Goal: Task Accomplishment & Management: Use online tool/utility

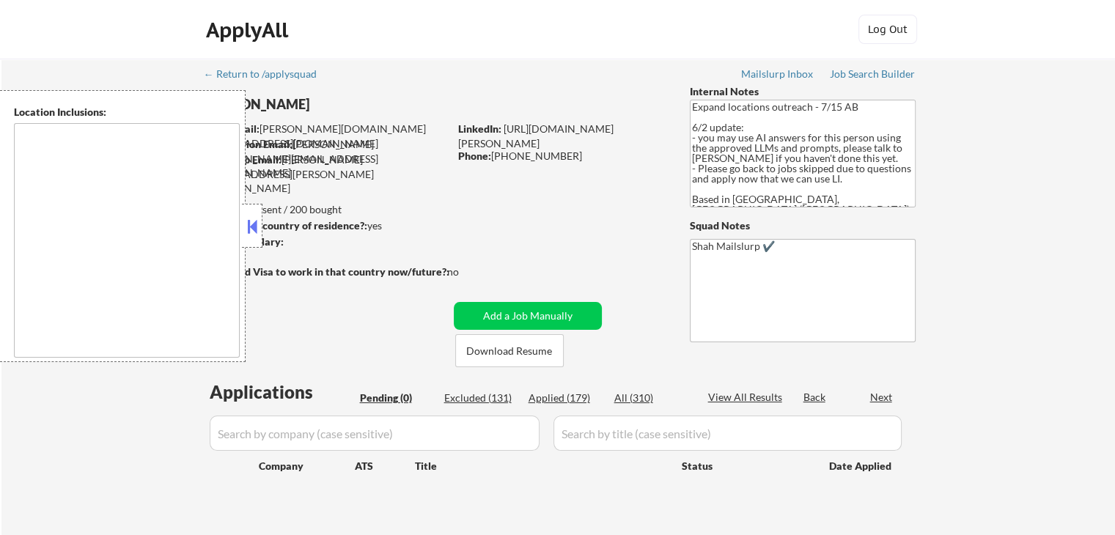
type textarea "[GEOGRAPHIC_DATA], ON [GEOGRAPHIC_DATA], ON [GEOGRAPHIC_DATA], ON [GEOGRAPHIC_D…"
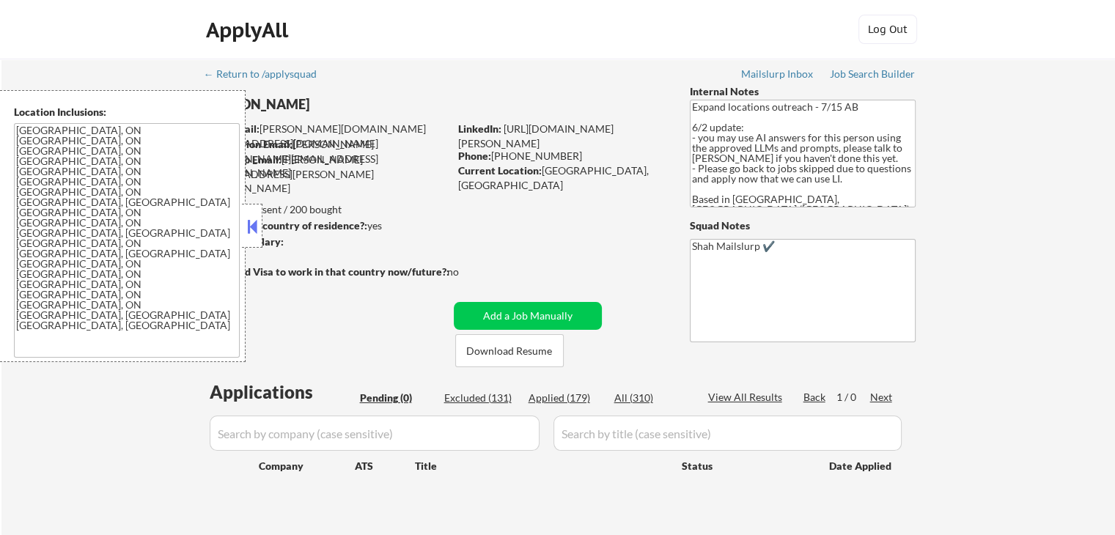
click at [246, 215] on button at bounding box center [252, 226] width 16 height 22
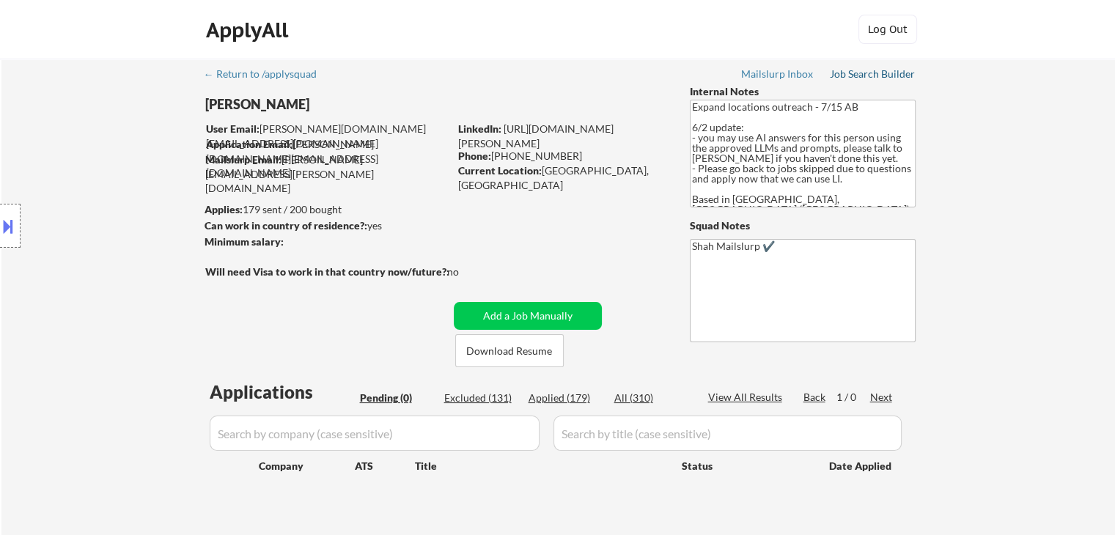
click at [854, 77] on div "Job Search Builder" at bounding box center [873, 74] width 86 height 10
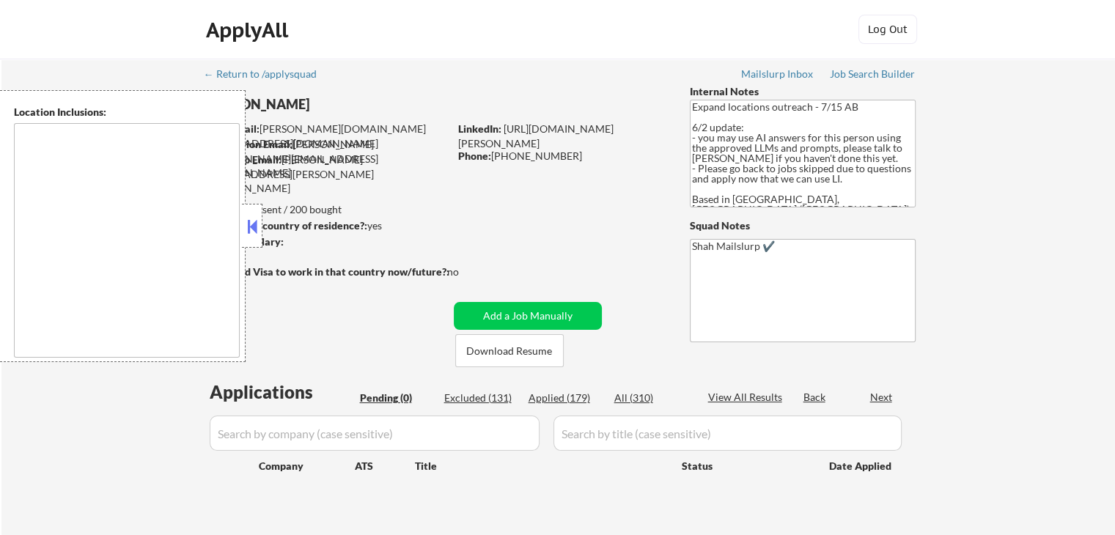
type textarea "[GEOGRAPHIC_DATA], ON [GEOGRAPHIC_DATA], ON [GEOGRAPHIC_DATA], ON [GEOGRAPHIC_D…"
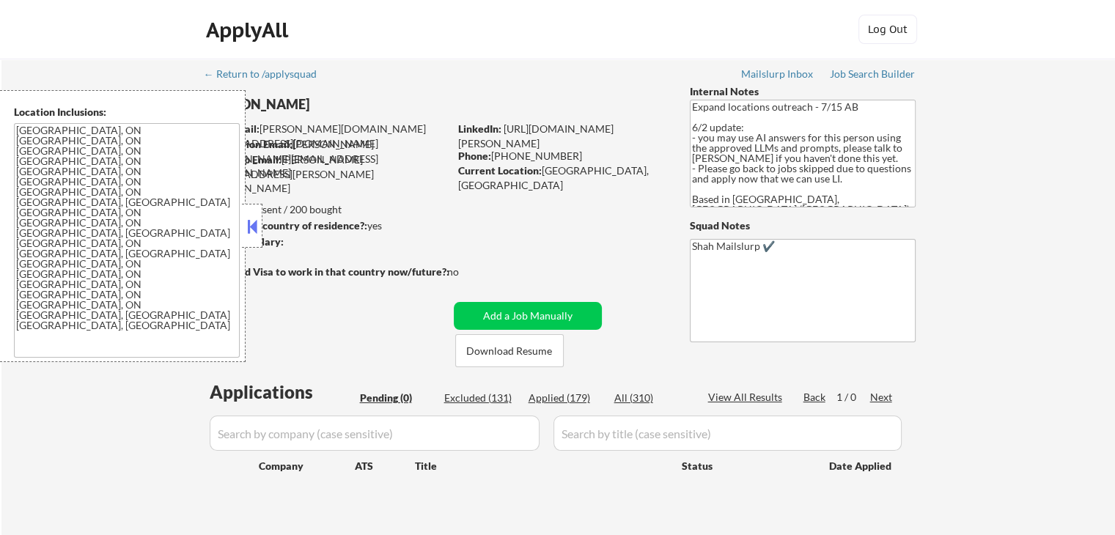
click at [564, 394] on div "Applied (179)" at bounding box center [564, 398] width 73 height 15
select select ""applied""
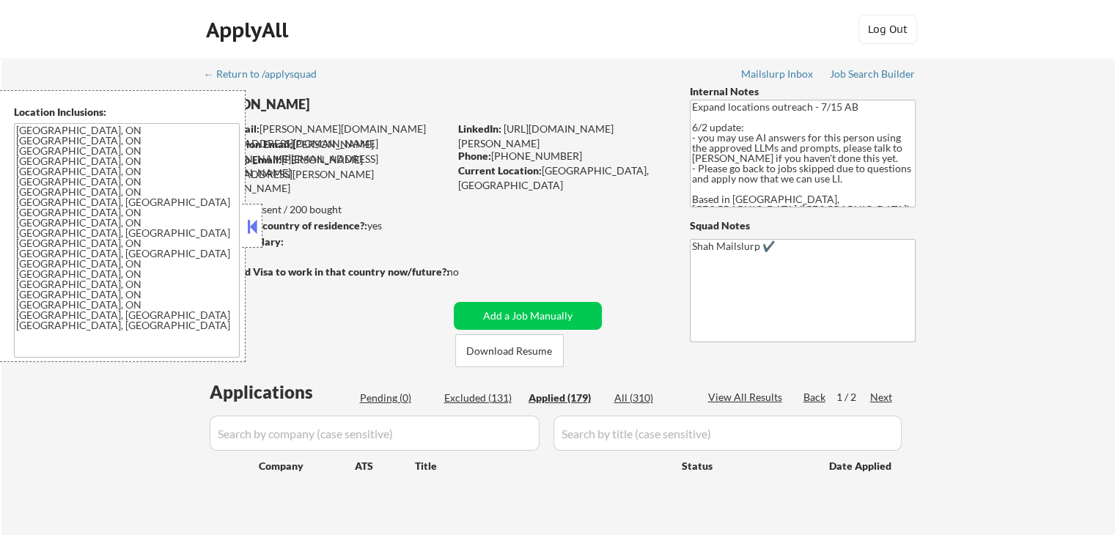
select select ""applied""
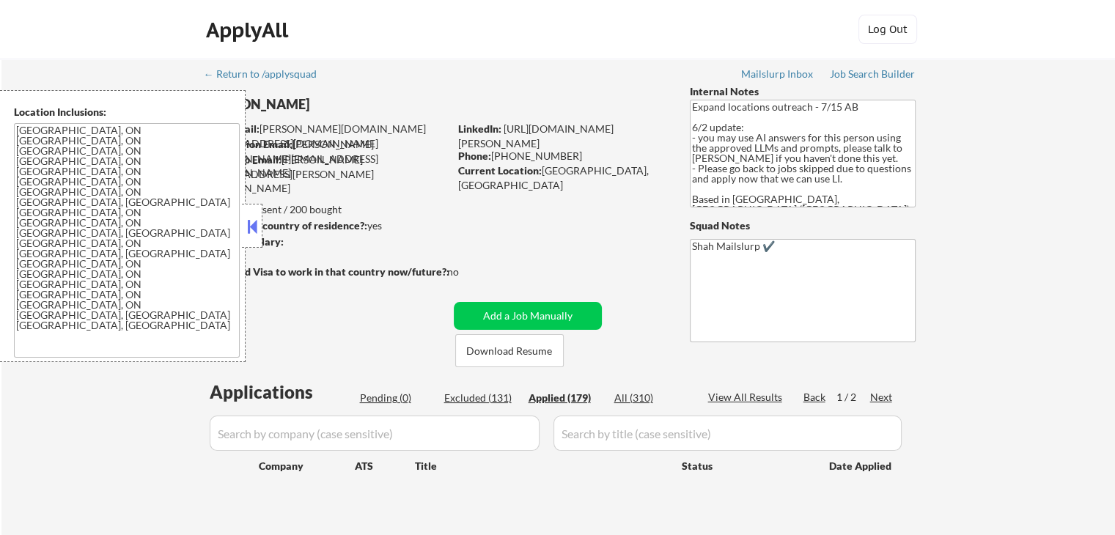
select select ""applied""
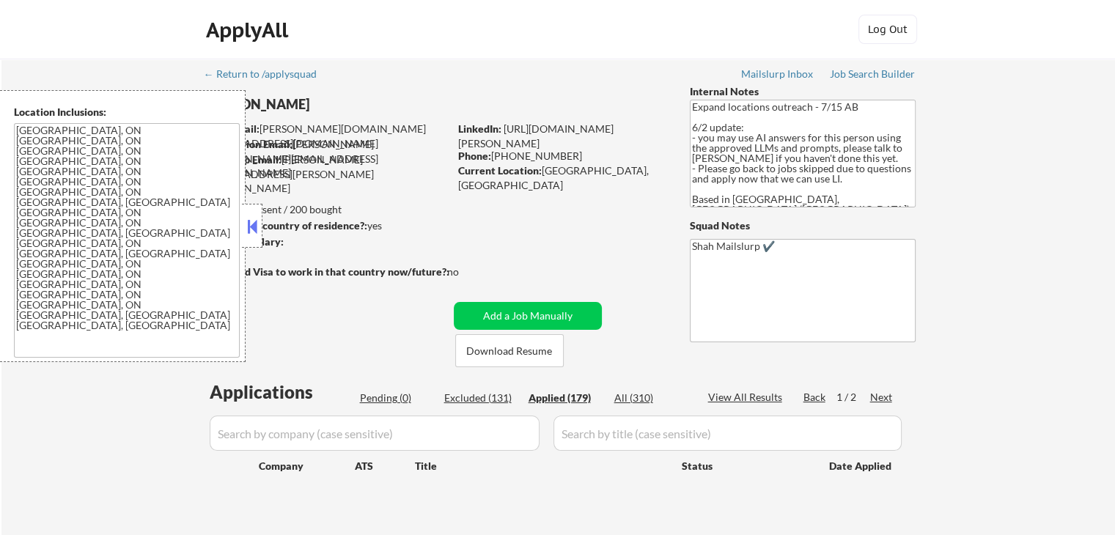
select select ""applied""
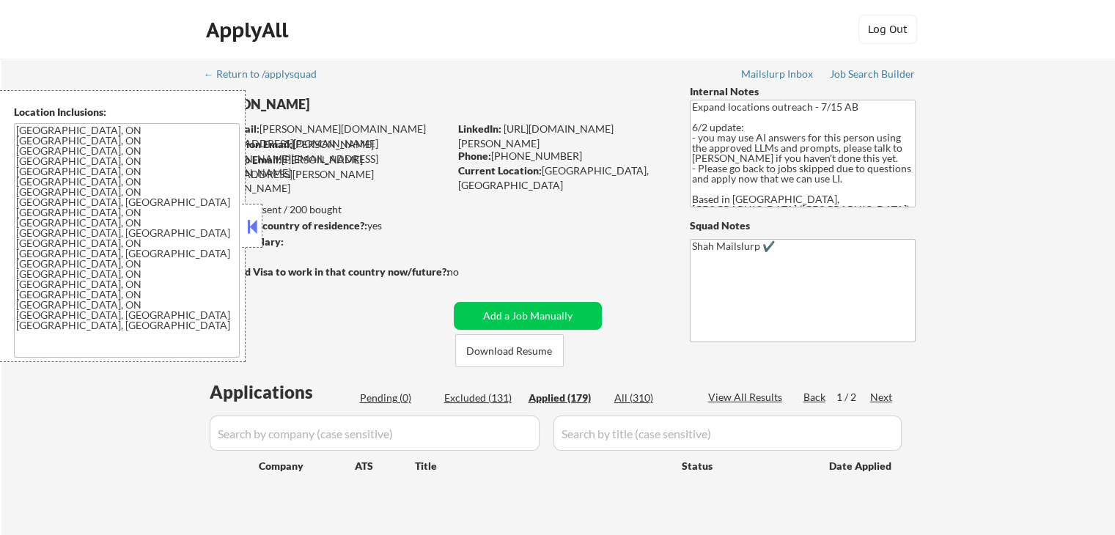
select select ""applied""
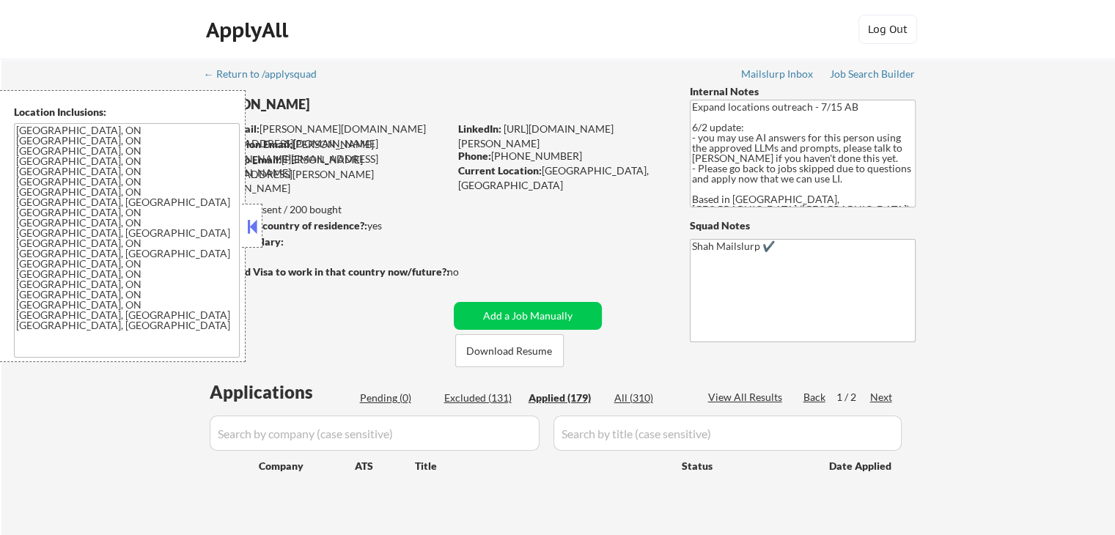
select select ""applied""
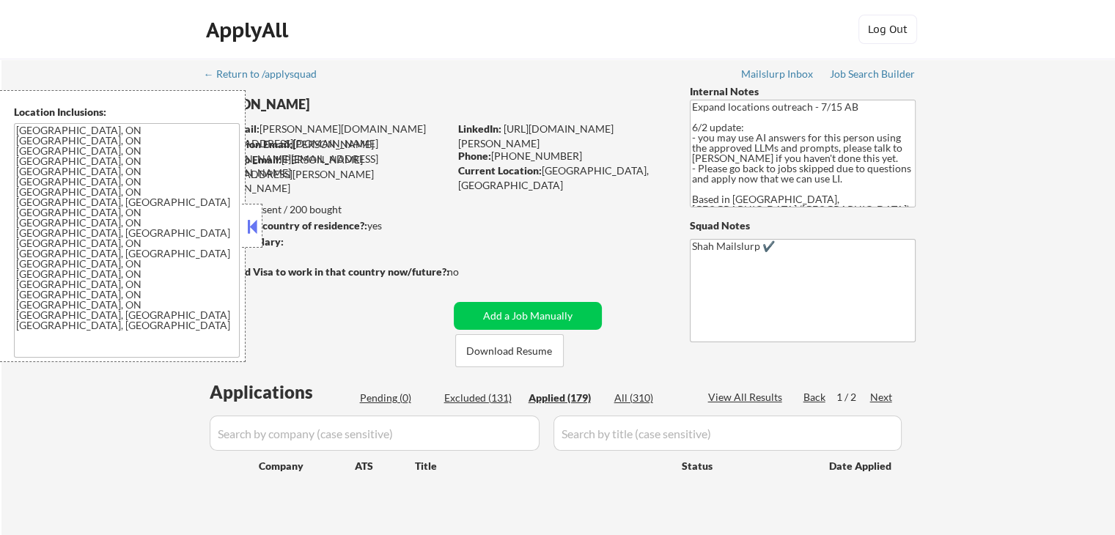
select select ""applied""
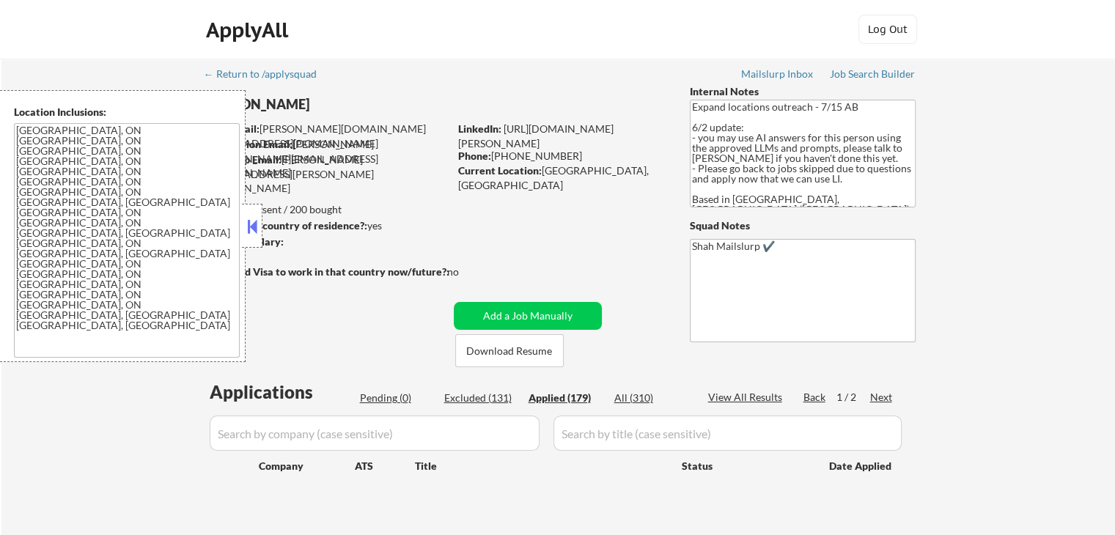
select select ""applied""
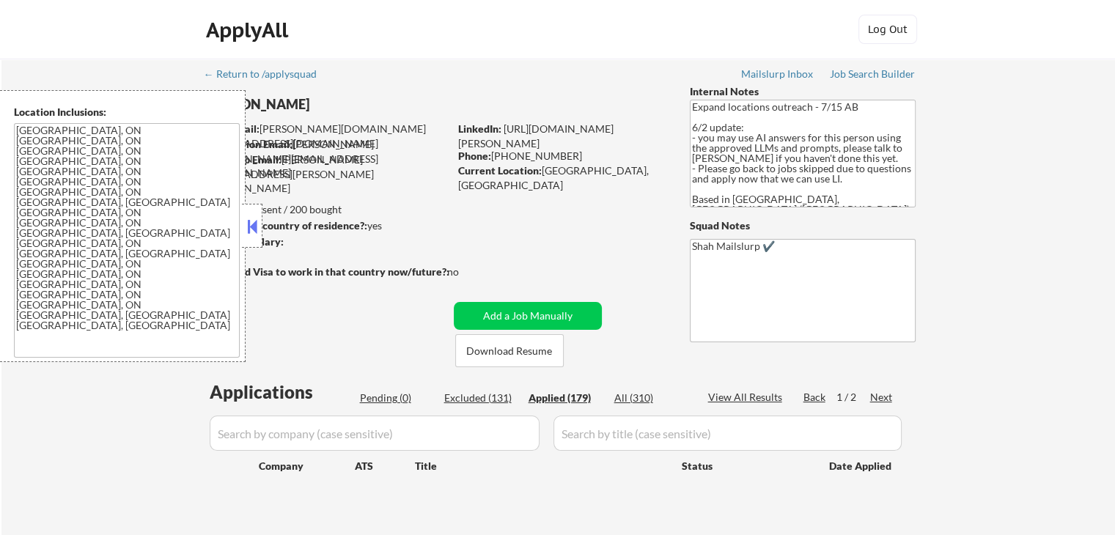
select select ""applied""
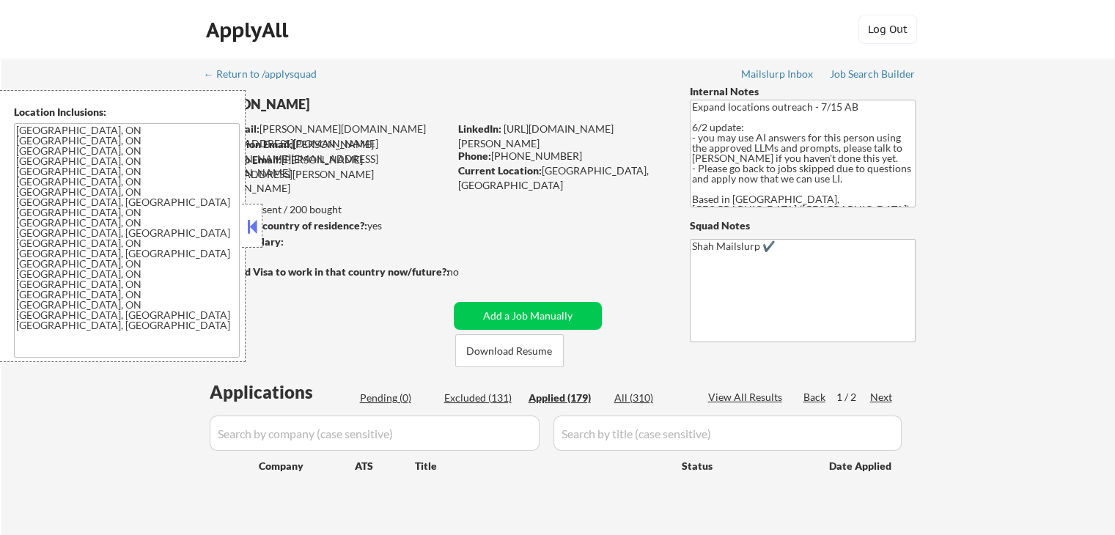
select select ""applied""
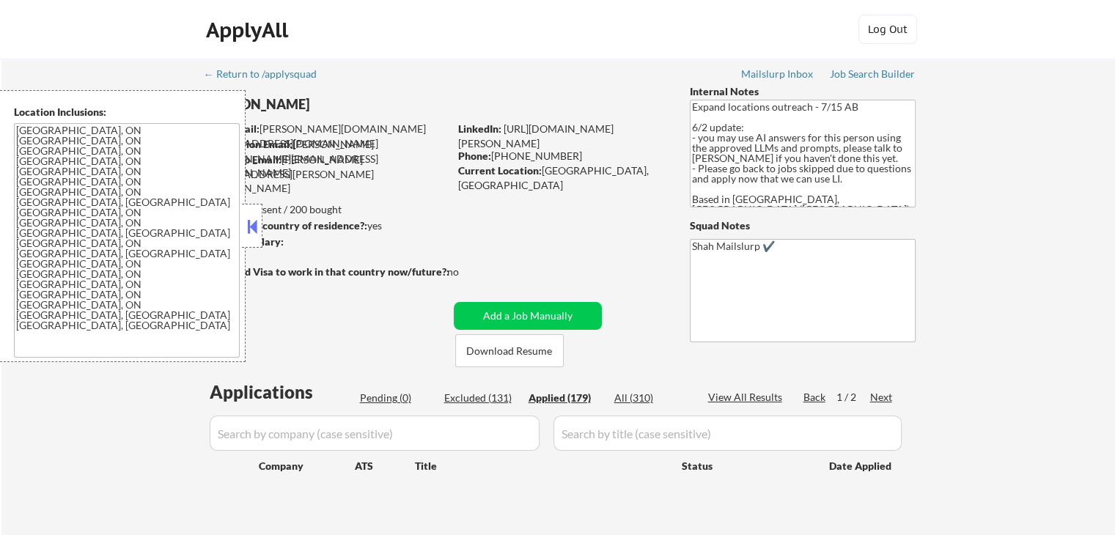
select select ""applied""
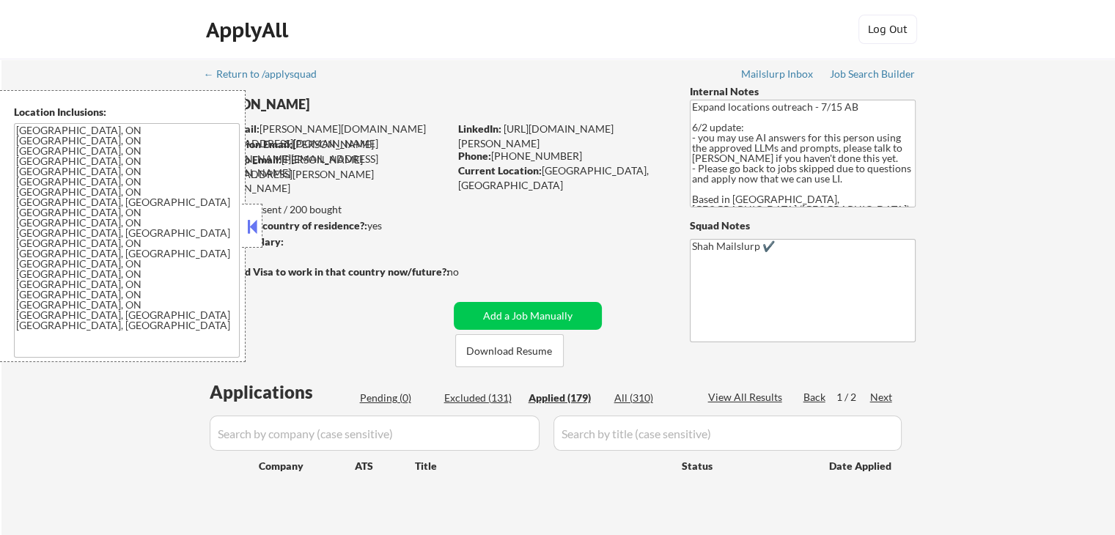
select select ""applied""
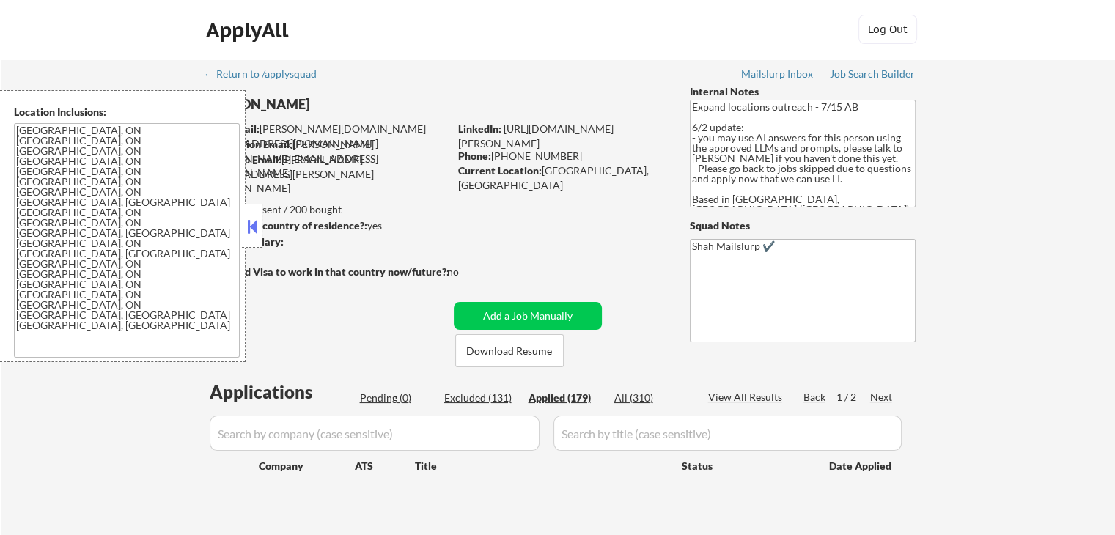
select select ""applied""
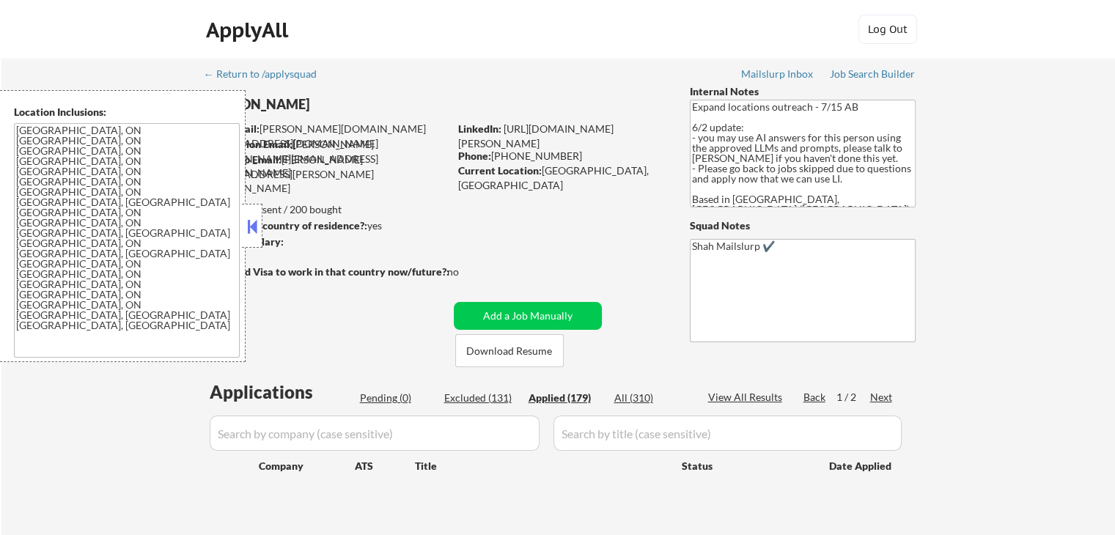
select select ""applied""
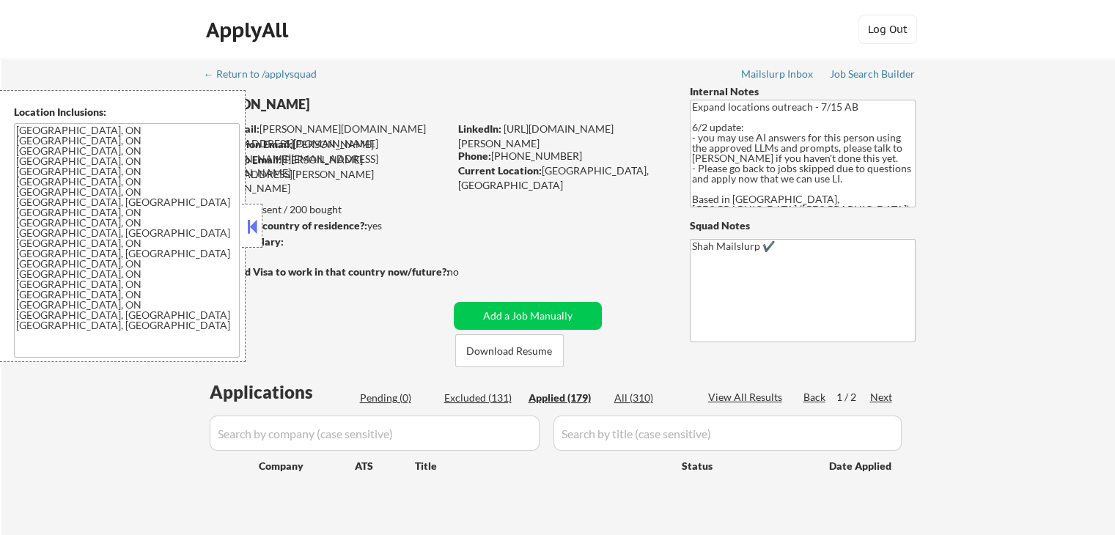
select select ""applied""
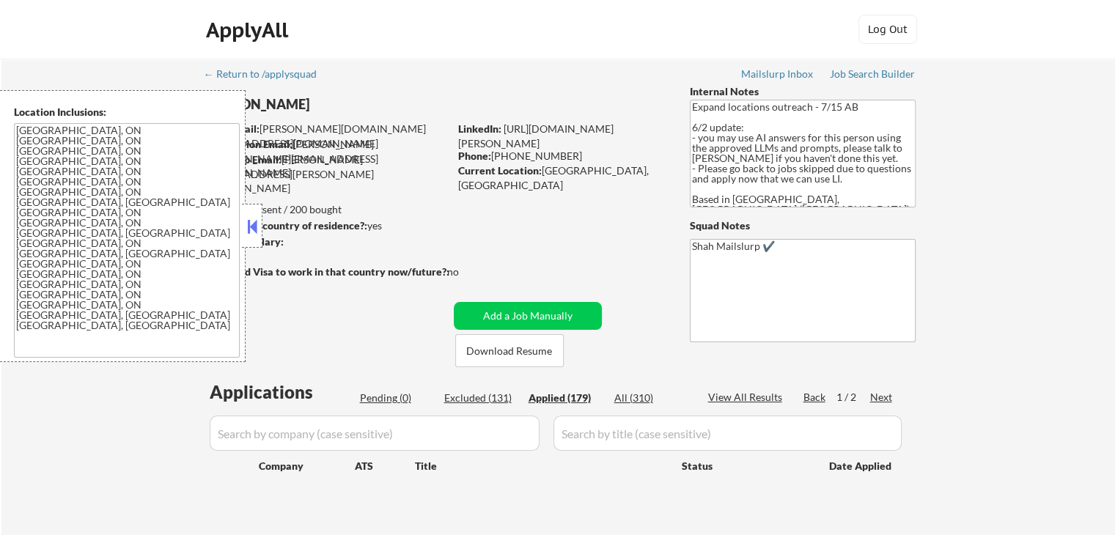
select select ""applied""
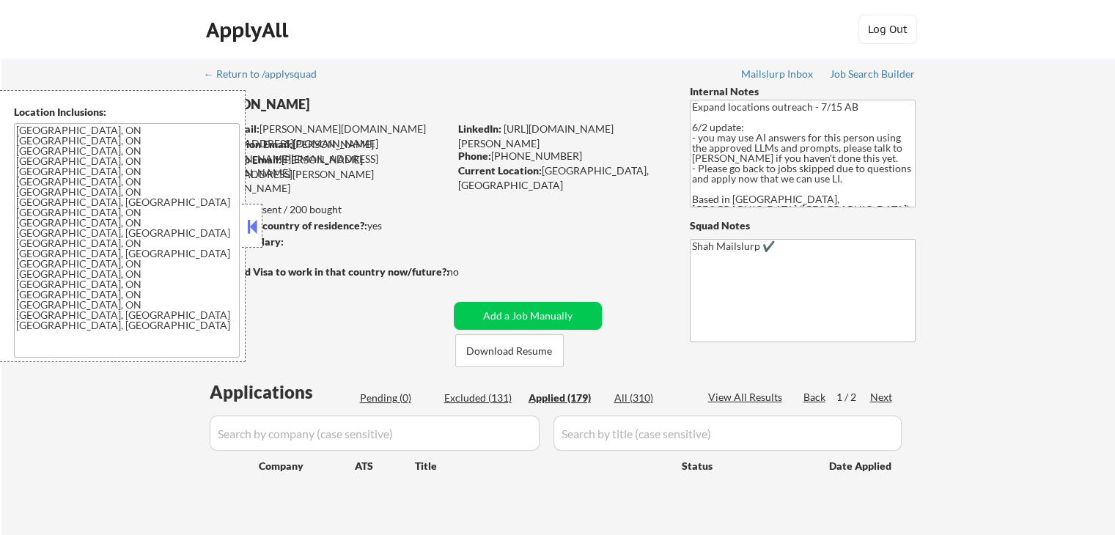
select select ""applied""
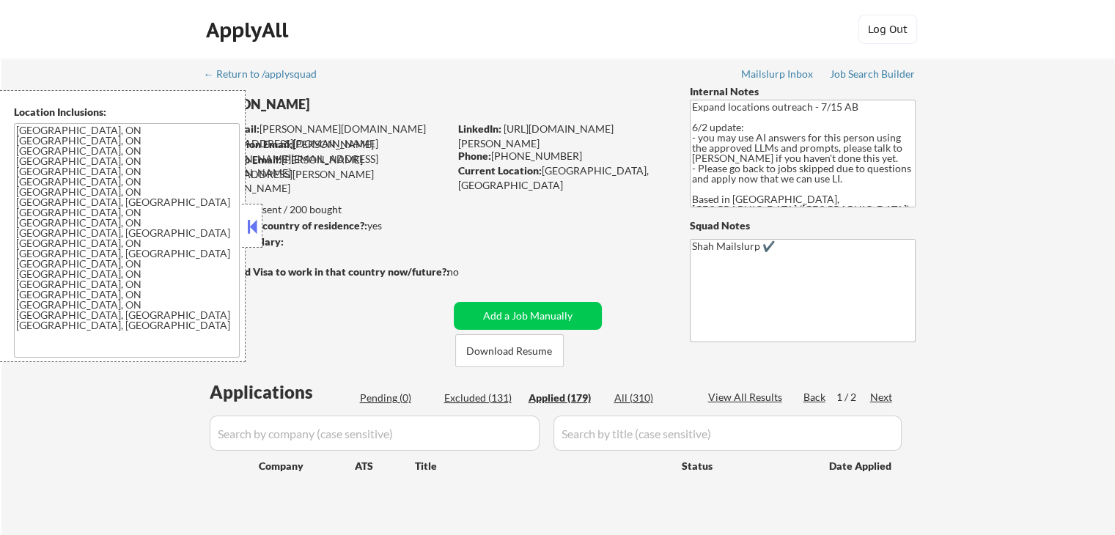
select select ""applied""
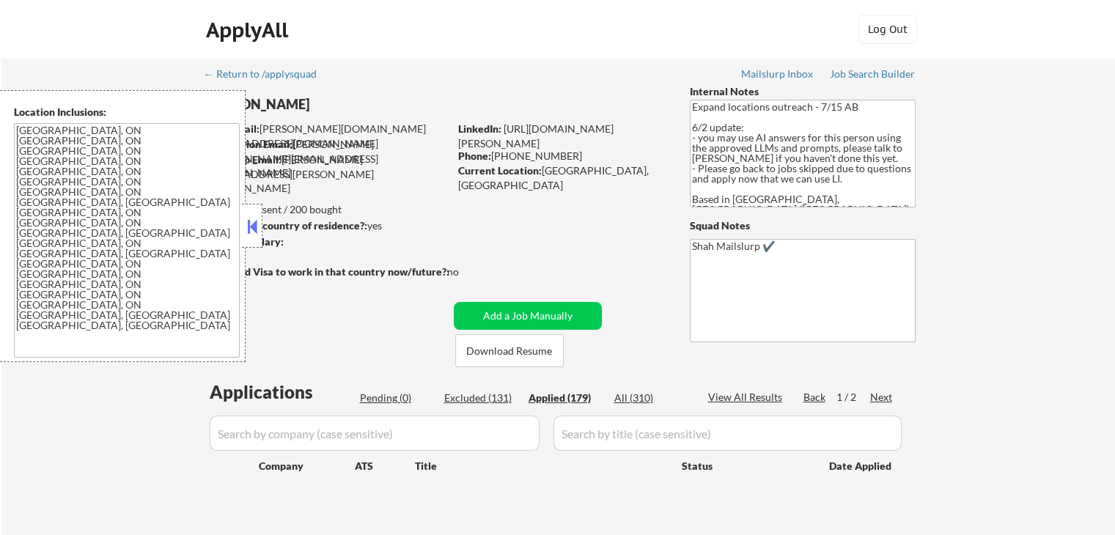
select select ""applied""
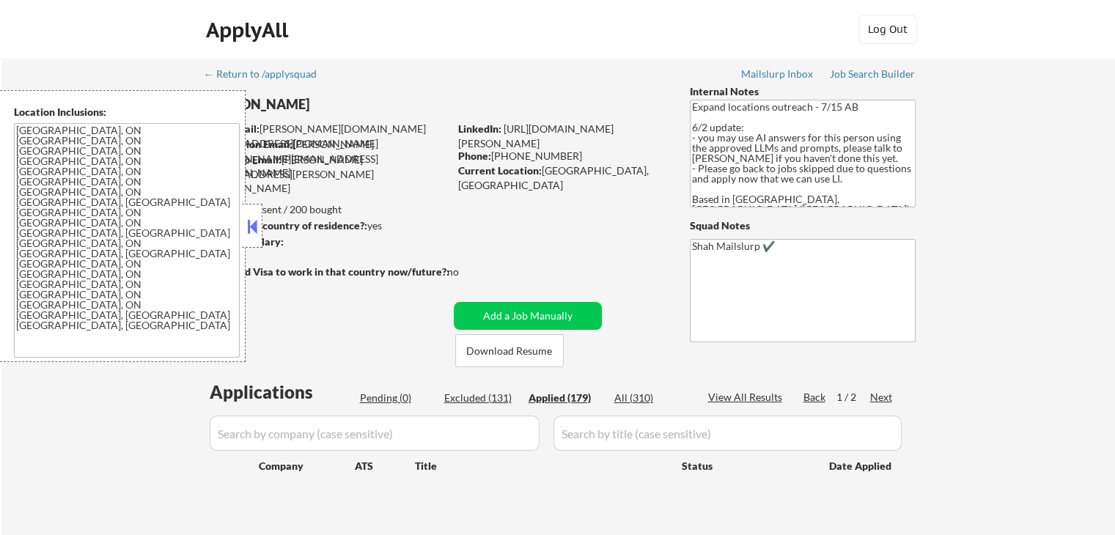
select select ""applied""
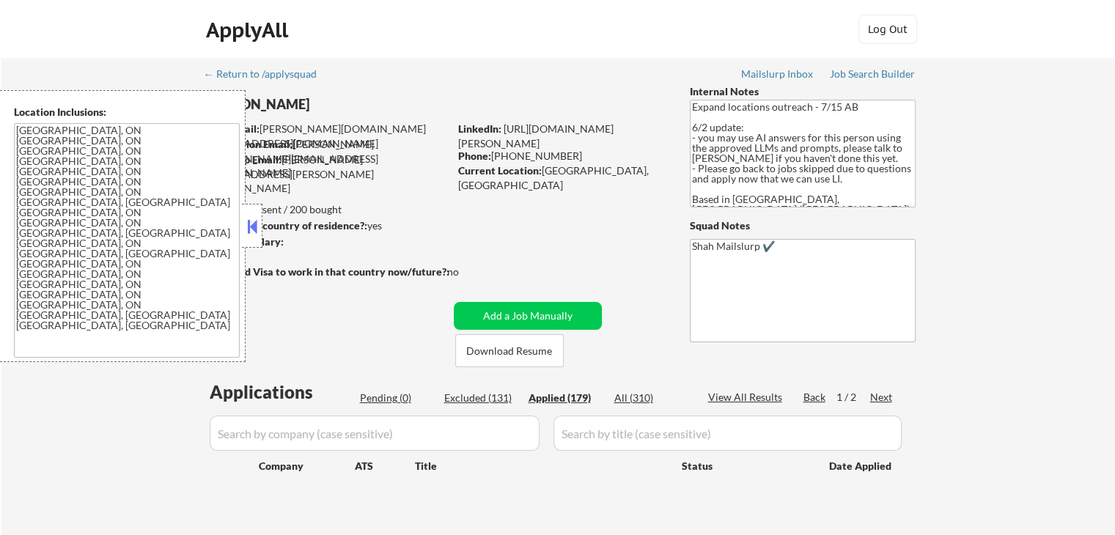
select select ""applied""
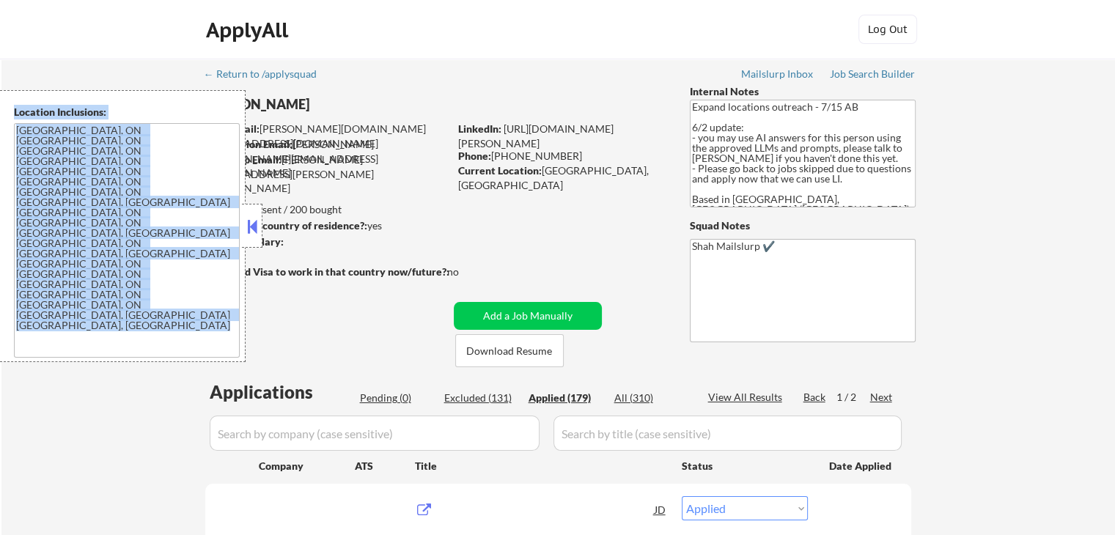
drag, startPoint x: 249, startPoint y: 202, endPoint x: 252, endPoint y: 226, distance: 24.4
click at [252, 226] on div "Location Inclusions: [GEOGRAPHIC_DATA], ON [GEOGRAPHIC_DATA], ON [GEOGRAPHIC_DA…" at bounding box center [131, 226] width 262 height 272
click at [252, 226] on button at bounding box center [252, 226] width 16 height 22
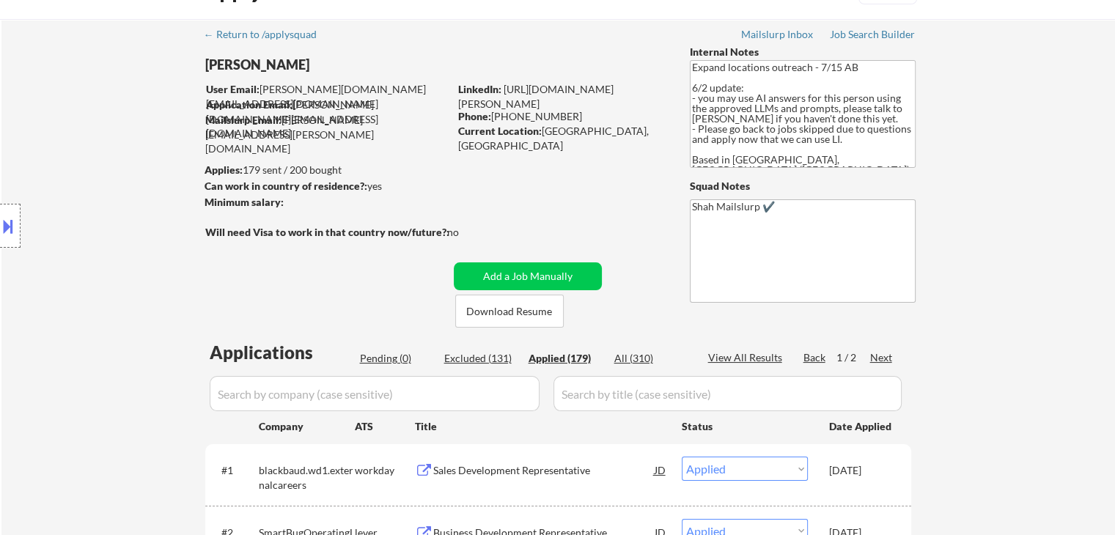
scroll to position [73, 0]
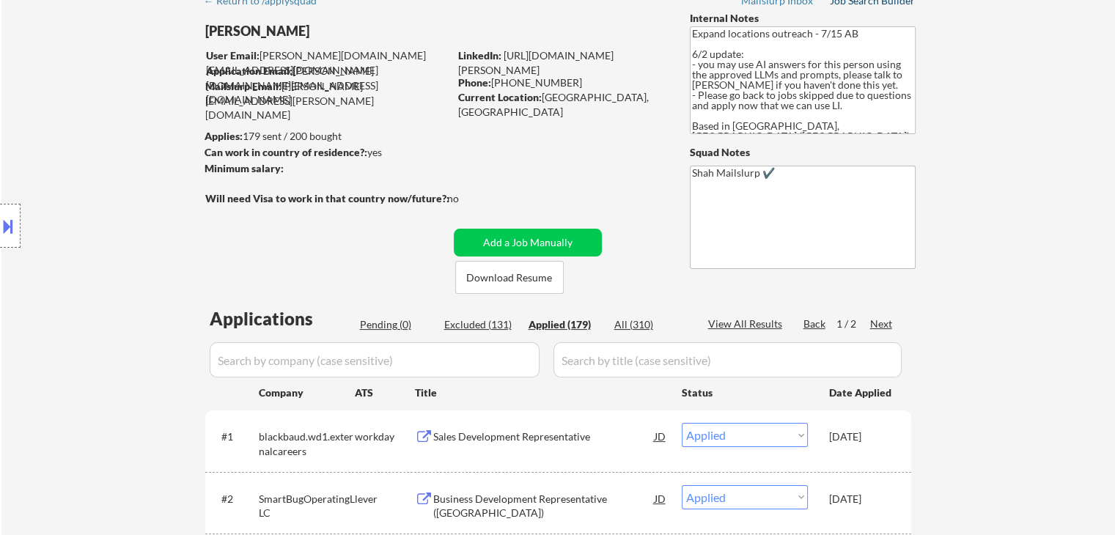
click at [882, 4] on div "Job Search Builder" at bounding box center [873, 1] width 86 height 10
